Goal: Information Seeking & Learning: Find specific fact

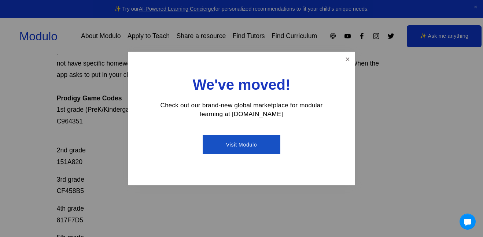
click at [346, 59] on link "Close" at bounding box center [347, 59] width 13 height 13
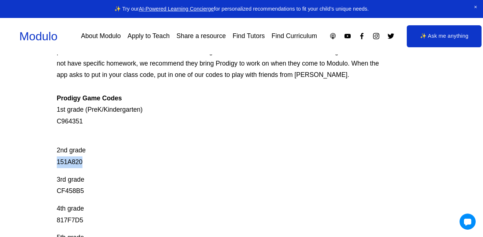
drag, startPoint x: 54, startPoint y: 162, endPoint x: 110, endPoint y: 161, distance: 55.4
click at [110, 161] on div "Prodigy Game Codes Prodigy is our go-to mastery- based tool to give kids lots o…" at bounding box center [241, 207] width 483 height 431
copy p "151A820"
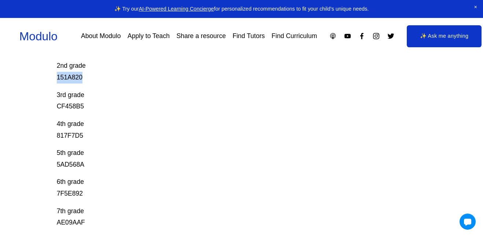
scroll to position [181, 0]
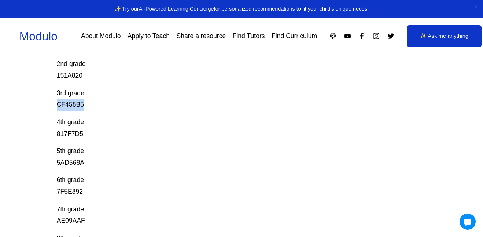
drag, startPoint x: 86, startPoint y: 106, endPoint x: 39, endPoint y: 106, distance: 46.9
click at [39, 106] on div "Prodigy Game Codes Prodigy is our go-to mastery- based tool to give kids lots o…" at bounding box center [241, 120] width 483 height 431
copy p "CF458B5"
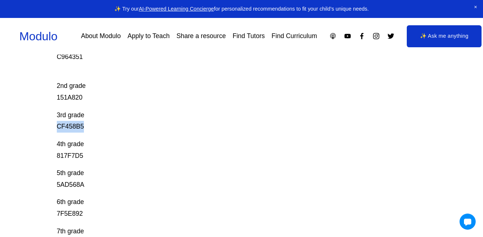
scroll to position [160, 0]
drag, startPoint x: 88, startPoint y: 157, endPoint x: 38, endPoint y: 152, distance: 50.1
click at [38, 152] on div "Prodigy Game Codes Prodigy is our go-to mastery- based tool to give kids lots o…" at bounding box center [241, 142] width 483 height 431
copy p "817F7D5"
drag, startPoint x: 88, startPoint y: 186, endPoint x: 47, endPoint y: 185, distance: 41.4
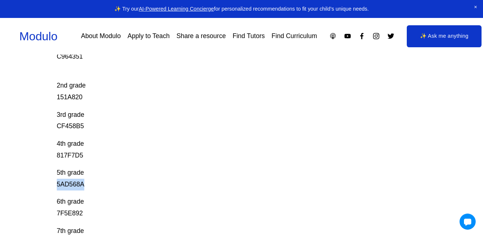
click at [47, 185] on div "Prodigy Game Codes Prodigy is our go-to mastery- based tool to give kids lots o…" at bounding box center [241, 142] width 483 height 431
copy p "5AD568A"
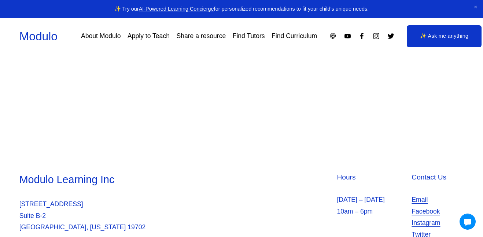
scroll to position [435, 0]
